Goal: Task Accomplishment & Management: Complete application form

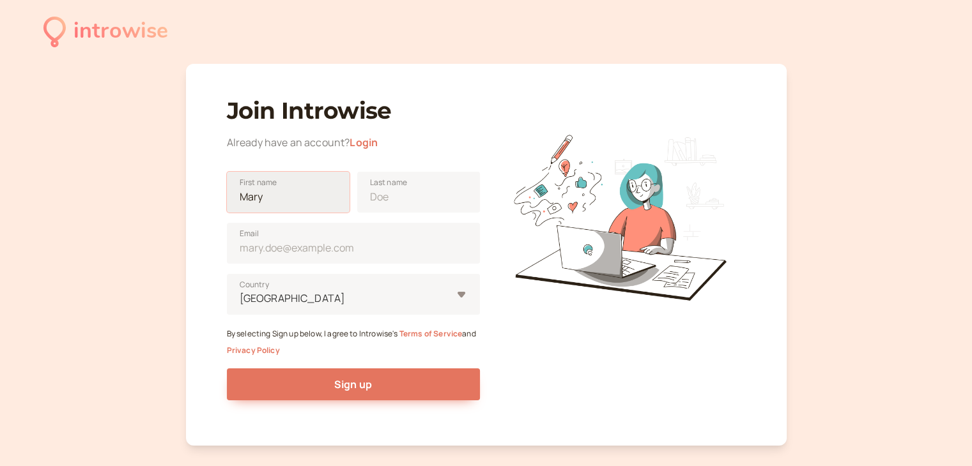
click at [276, 194] on input "First name" at bounding box center [288, 192] width 123 height 41
type input "Alfra"
type input "Infraprop"
type input "[EMAIL_ADDRESS][DOMAIN_NAME]"
type input "[GEOGRAPHIC_DATA]"
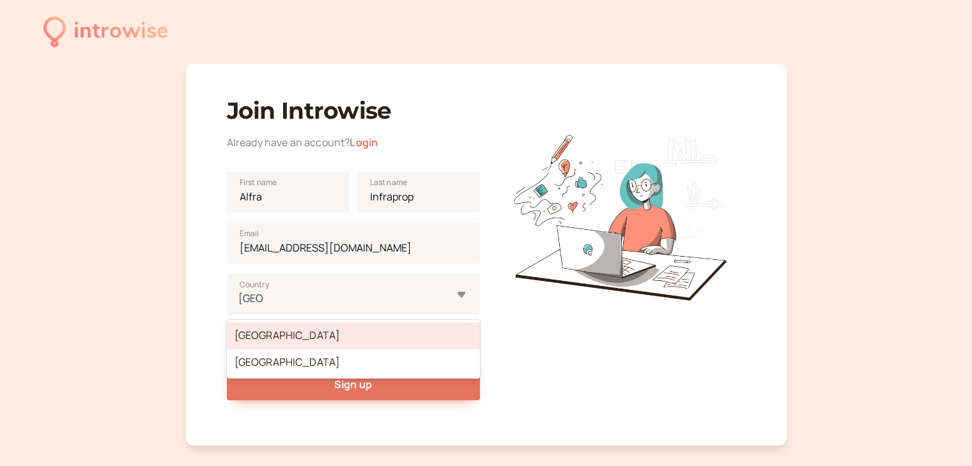
click at [524, 93] on div at bounding box center [619, 210] width 253 height 253
click at [457, 300] on div "[GEOGRAPHIC_DATA]" at bounding box center [353, 294] width 253 height 41
click at [264, 300] on input "[GEOGRAPHIC_DATA]" at bounding box center [251, 298] width 26 height 15
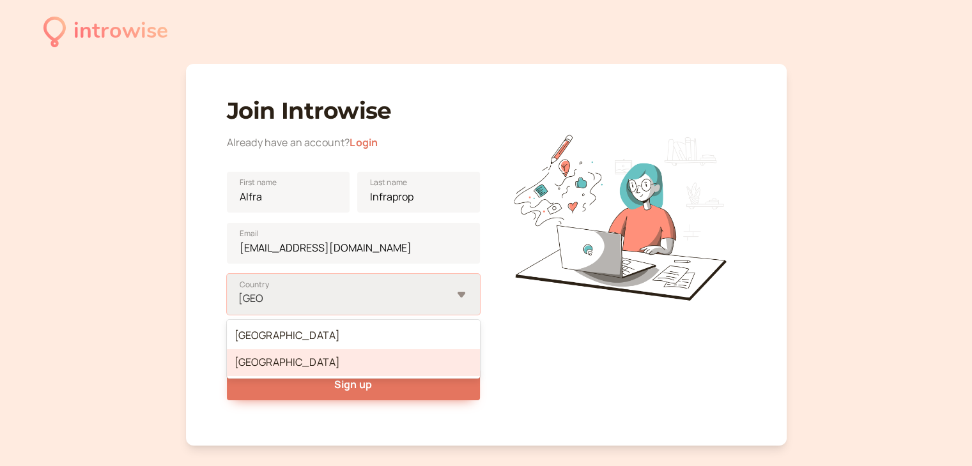
click at [268, 365] on div "[GEOGRAPHIC_DATA]" at bounding box center [353, 362] width 253 height 27
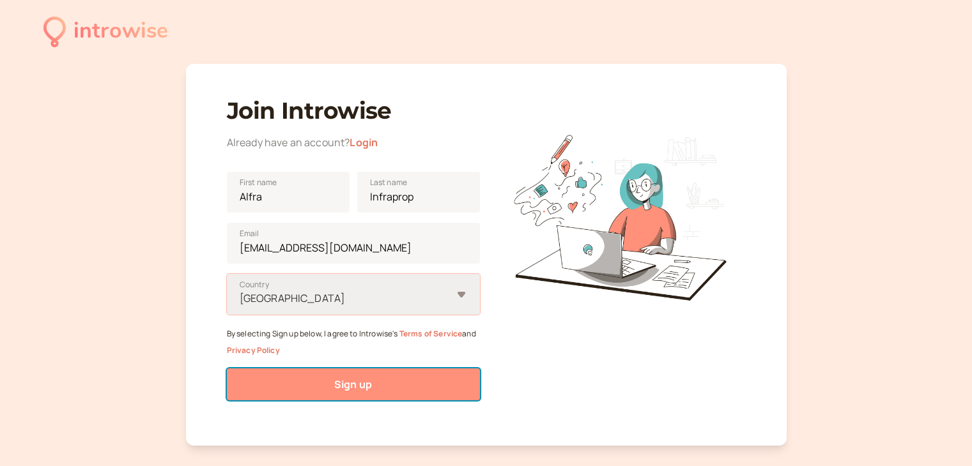
click at [369, 375] on button "Sign up" at bounding box center [353, 385] width 253 height 32
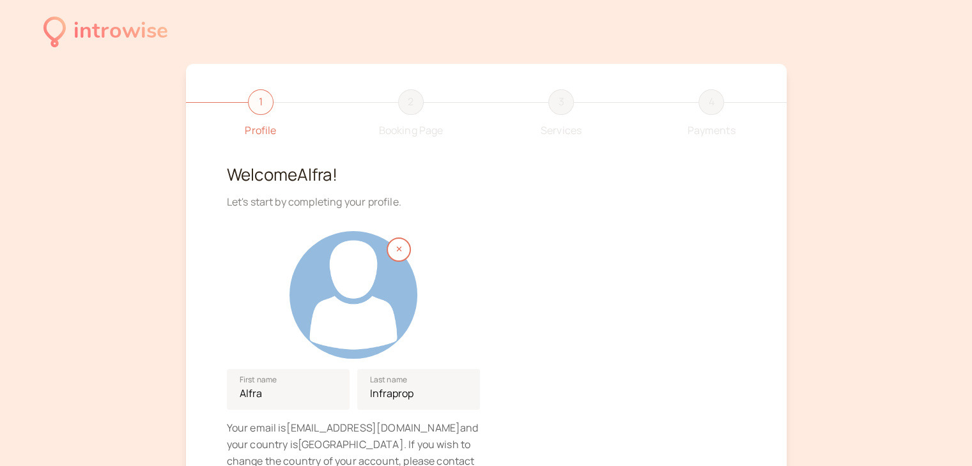
click at [369, 307] on div at bounding box center [353, 295] width 128 height 128
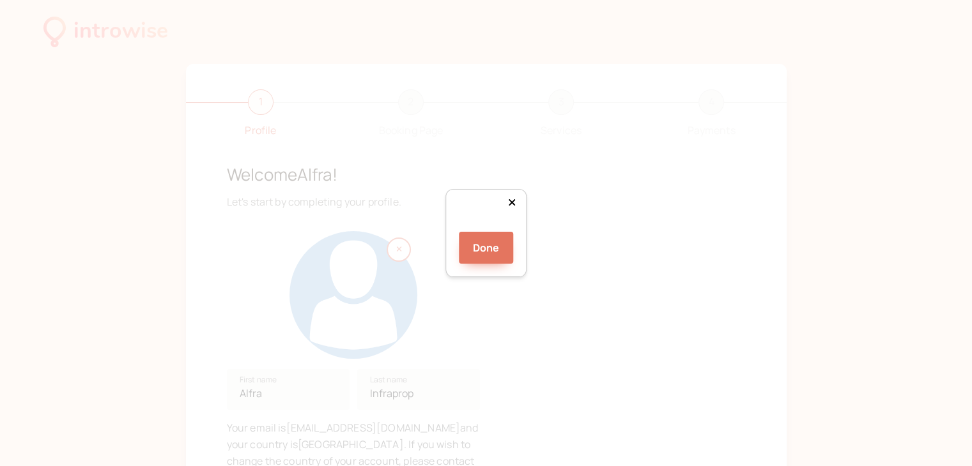
click at [657, 0] on div "Done" at bounding box center [486, 233] width 972 height 466
click at [316, 420] on div "Done" at bounding box center [486, 233] width 972 height 466
click at [480, 264] on button "Done" at bounding box center [486, 248] width 55 height 32
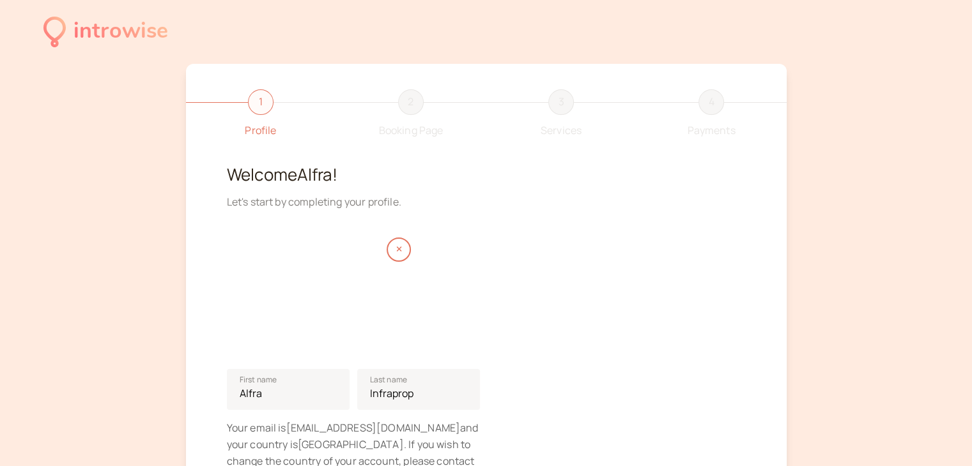
scroll to position [148, 0]
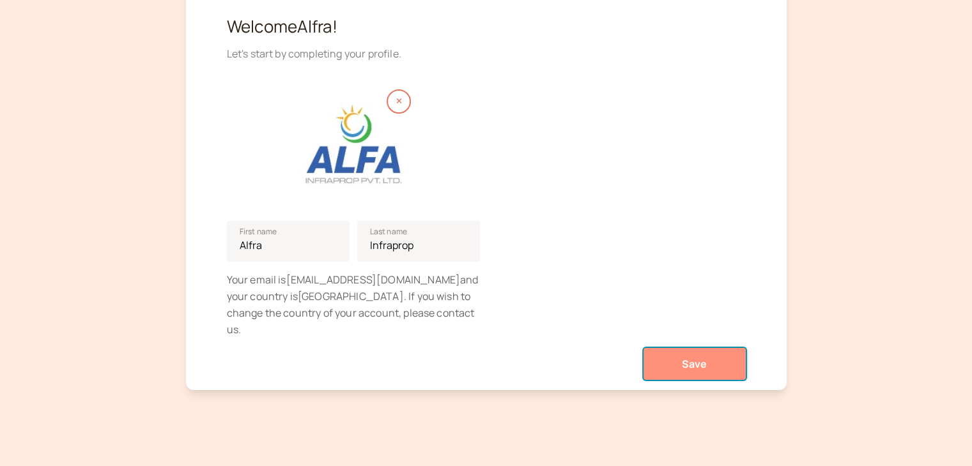
click at [686, 357] on span "Save" at bounding box center [695, 364] width 26 height 14
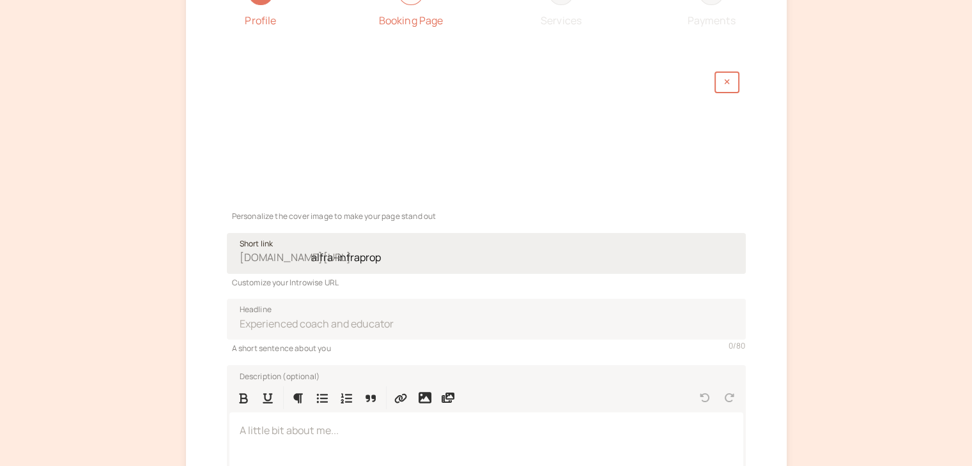
scroll to position [181, 0]
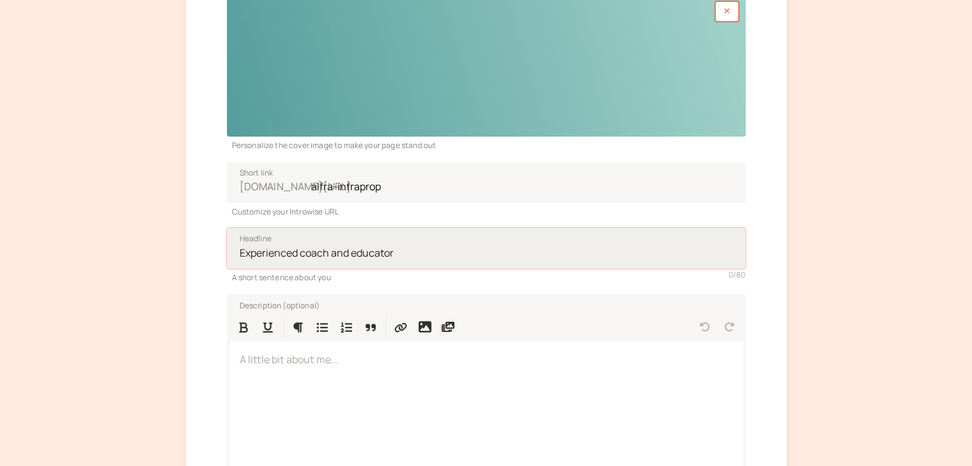
click at [318, 261] on input "Headline" at bounding box center [486, 248] width 519 height 41
type input "Alfa Infraprop Solar Systems"
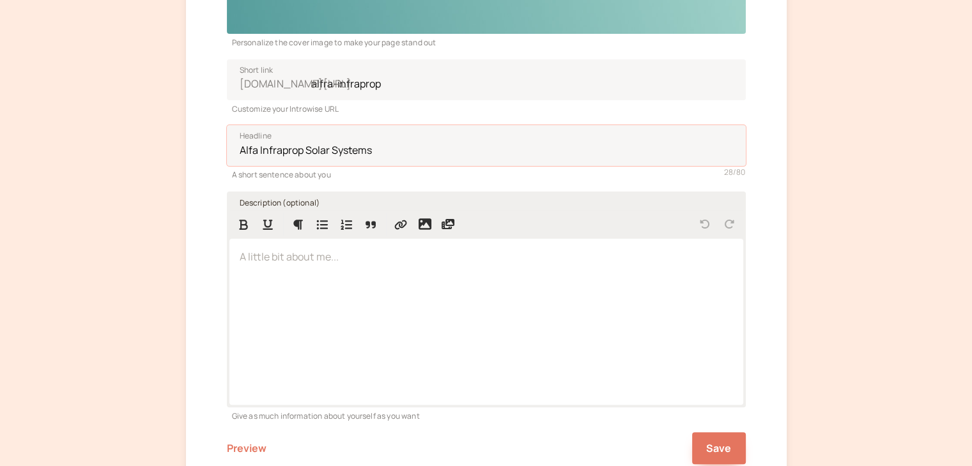
scroll to position [285, 0]
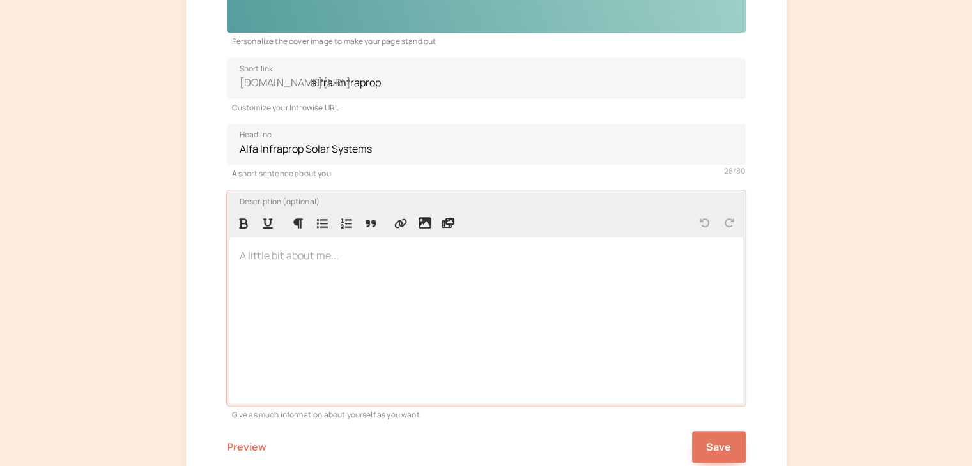
click at [271, 283] on div at bounding box center [486, 320] width 514 height 165
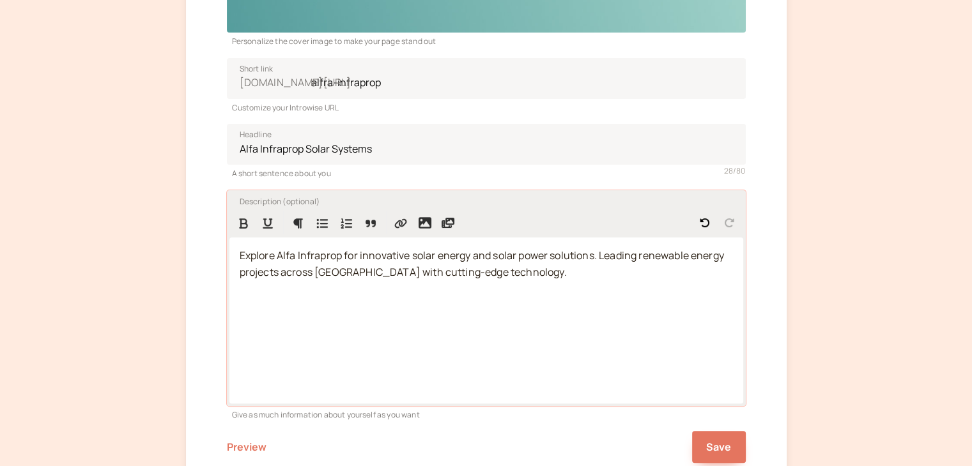
scroll to position [365, 0]
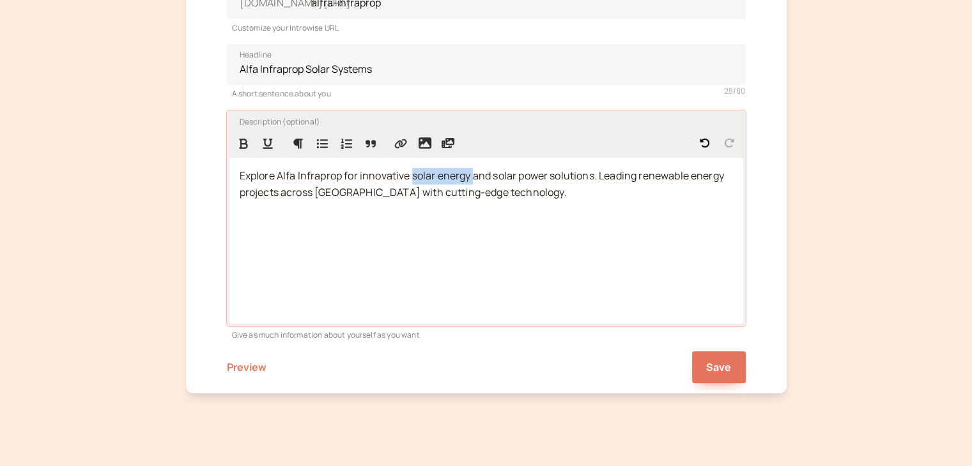
drag, startPoint x: 413, startPoint y: 176, endPoint x: 473, endPoint y: 169, distance: 60.4
click at [473, 169] on span "Explore Alfa Infraprop for innovative solar energy and solar power solutions. L…" at bounding box center [483, 184] width 487 height 31
click at [238, 146] on icon "Format Bold" at bounding box center [243, 143] width 13 height 11
click at [397, 142] on icon "Insert Link" at bounding box center [400, 144] width 12 height 10
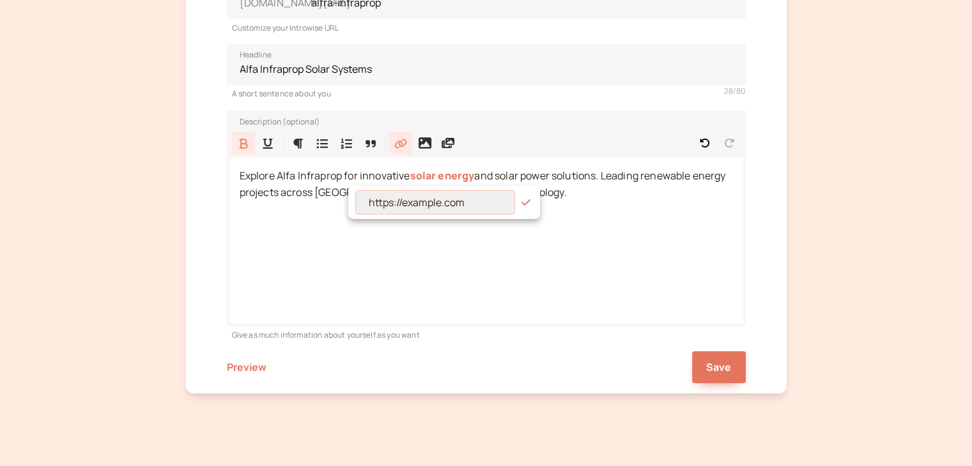
click at [379, 208] on input at bounding box center [435, 203] width 158 height 24
paste input "https://alfainfraprop.com/"
type input "https://alfainfraprop.com/"
click at [526, 203] on icon "button" at bounding box center [525, 202] width 13 height 10
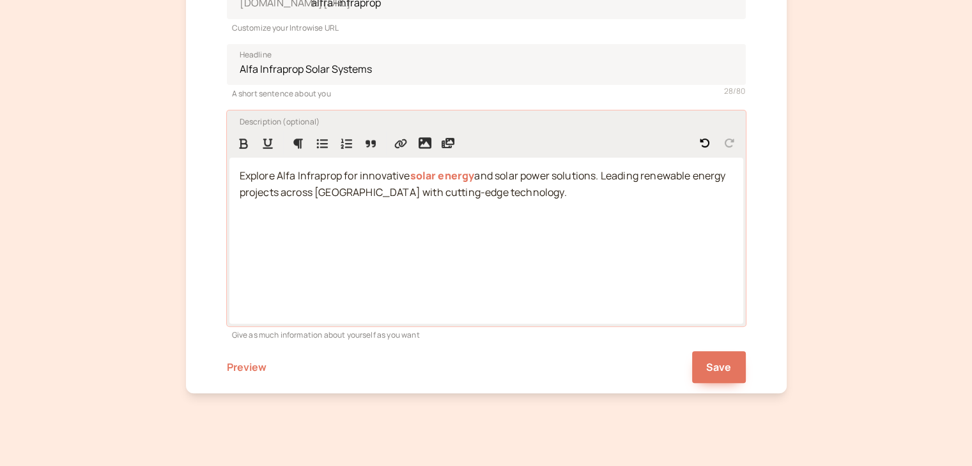
click at [499, 250] on div "Explore Alfa Infraprop for innovative solar energy and solar power solutions. L…" at bounding box center [486, 240] width 514 height 165
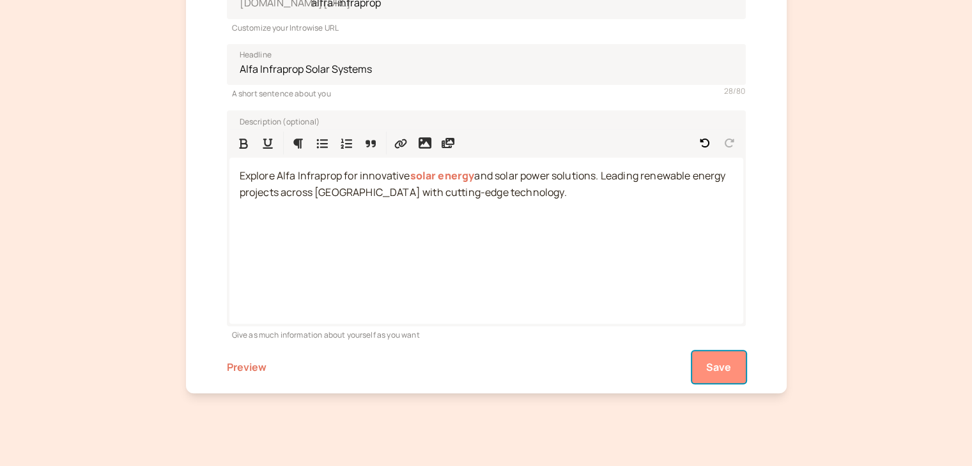
click at [721, 364] on span "Save" at bounding box center [719, 367] width 26 height 14
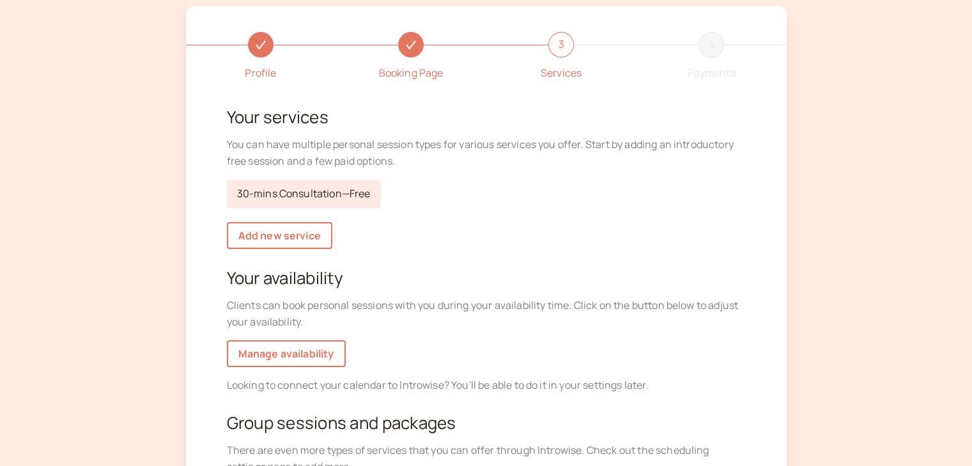
scroll to position [220, 0]
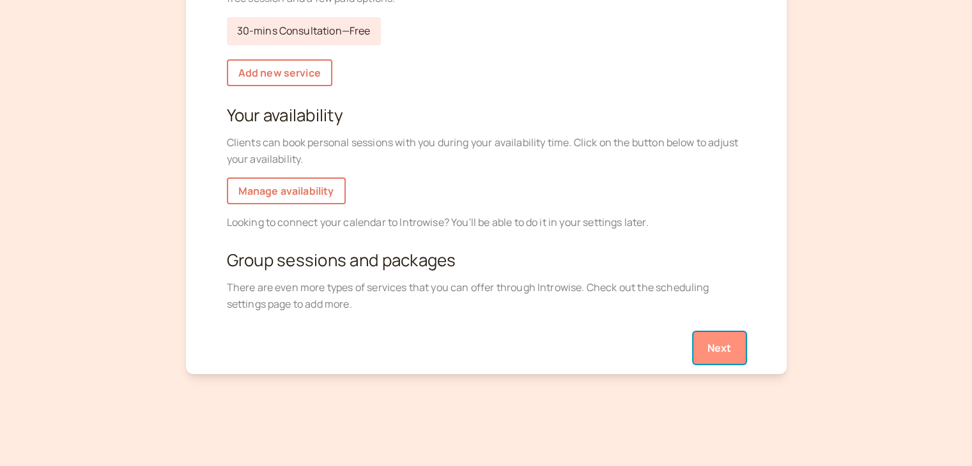
click at [733, 344] on button "Next" at bounding box center [719, 348] width 52 height 32
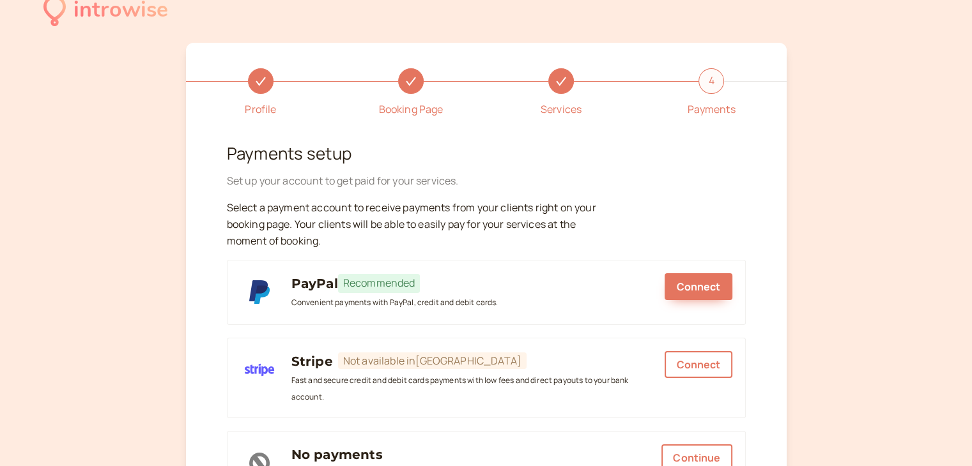
scroll to position [191, 0]
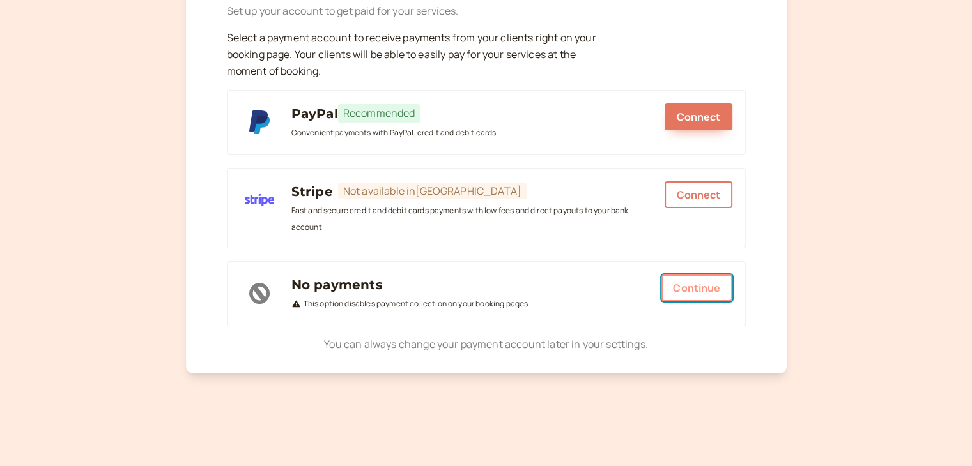
click at [686, 280] on button "Continue" at bounding box center [696, 288] width 70 height 27
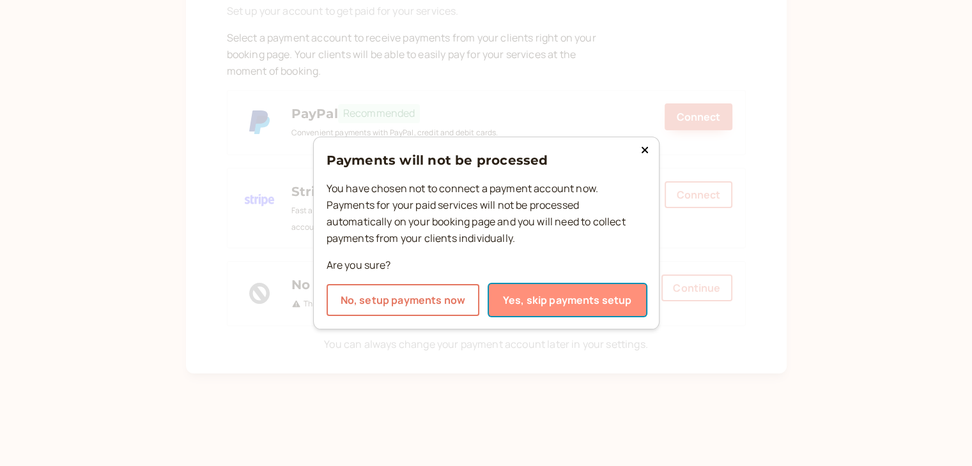
click at [554, 303] on button "Yes, skip payments setup" at bounding box center [567, 300] width 157 height 32
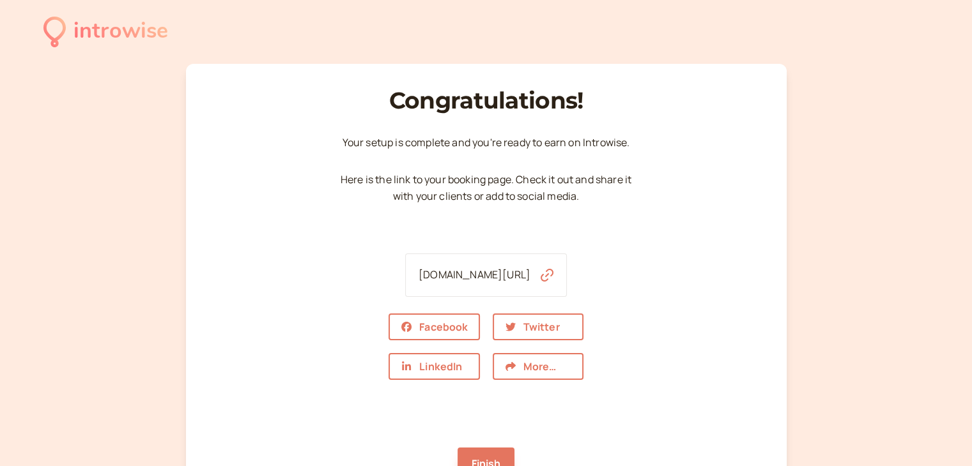
scroll to position [128, 0]
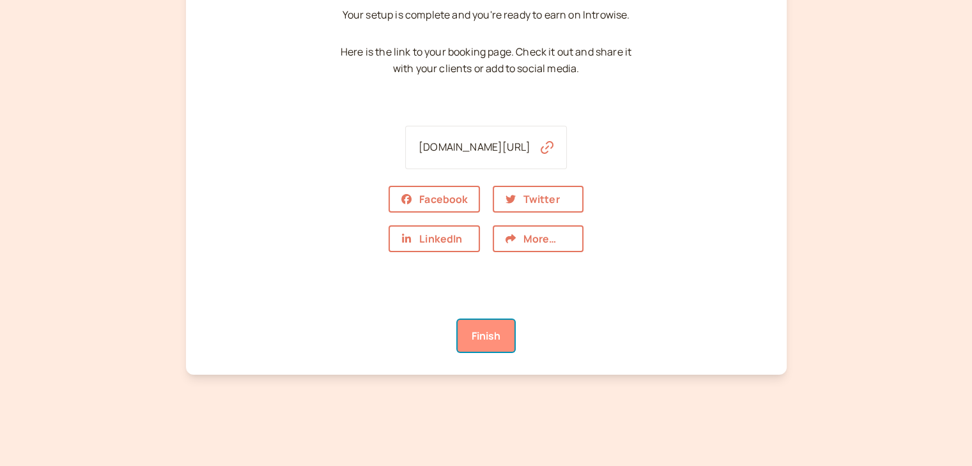
click at [480, 325] on link "Finish" at bounding box center [485, 336] width 57 height 32
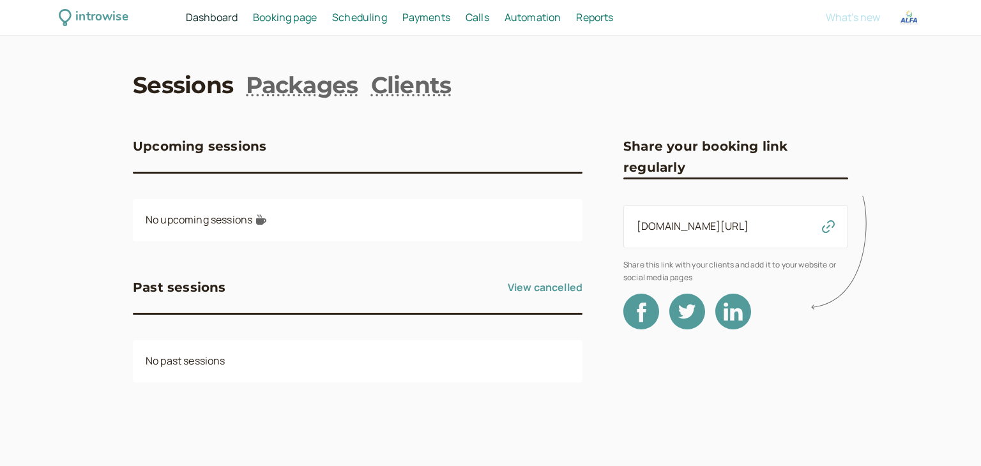
click at [907, 22] on div at bounding box center [909, 17] width 23 height 23
select select
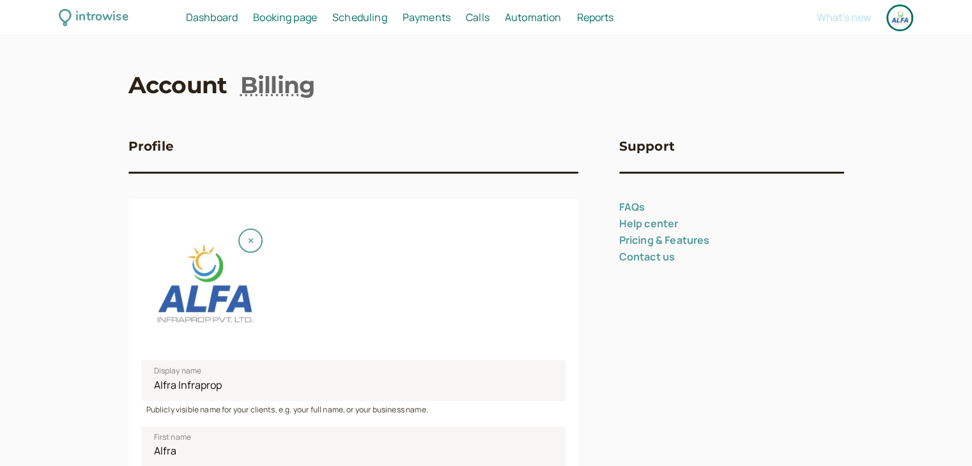
click at [894, 13] on div at bounding box center [899, 17] width 23 height 23
click at [70, 20] on icon at bounding box center [65, 17] width 13 height 17
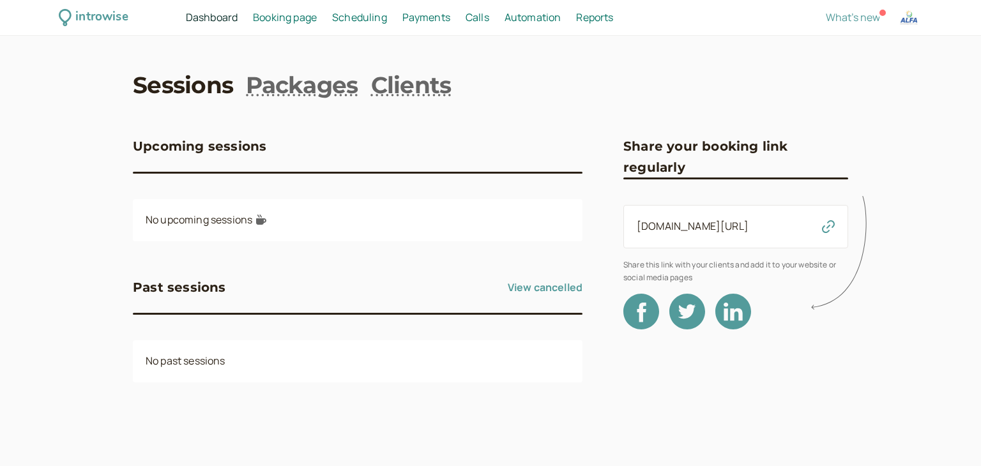
click at [824, 229] on icon at bounding box center [842, 253] width 63 height 126
click at [828, 226] on icon at bounding box center [842, 253] width 63 height 126
drag, startPoint x: 780, startPoint y: 226, endPoint x: 626, endPoint y: 229, distance: 154.0
click at [626, 229] on div "introwise.com/alfra-infraprop" at bounding box center [736, 226] width 225 height 43
copy link "introwise.com/alfra-infraprop"
